Goal: Transaction & Acquisition: Purchase product/service

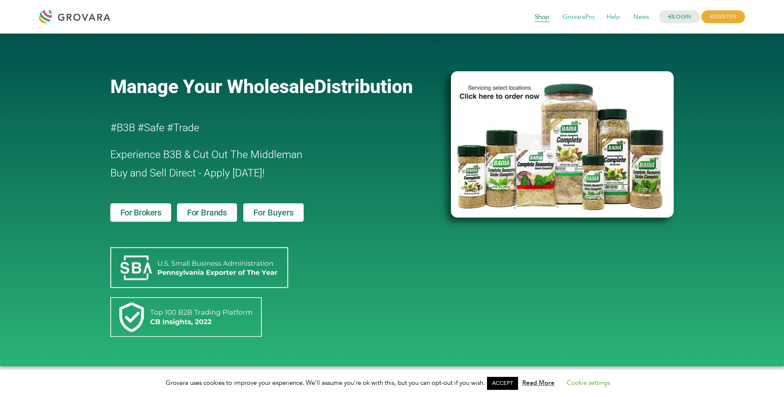
click at [534, 15] on span "Shop" at bounding box center [542, 17] width 26 height 16
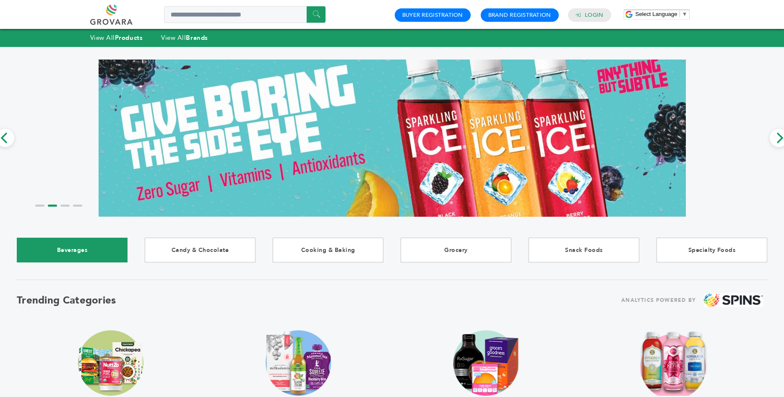
click at [97, 250] on link "Beverages" at bounding box center [72, 250] width 111 height 25
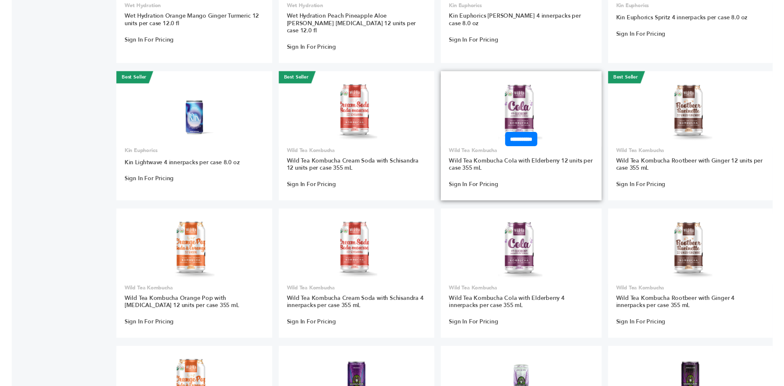
scroll to position [2653, 0]
